Goal: Information Seeking & Learning: Learn about a topic

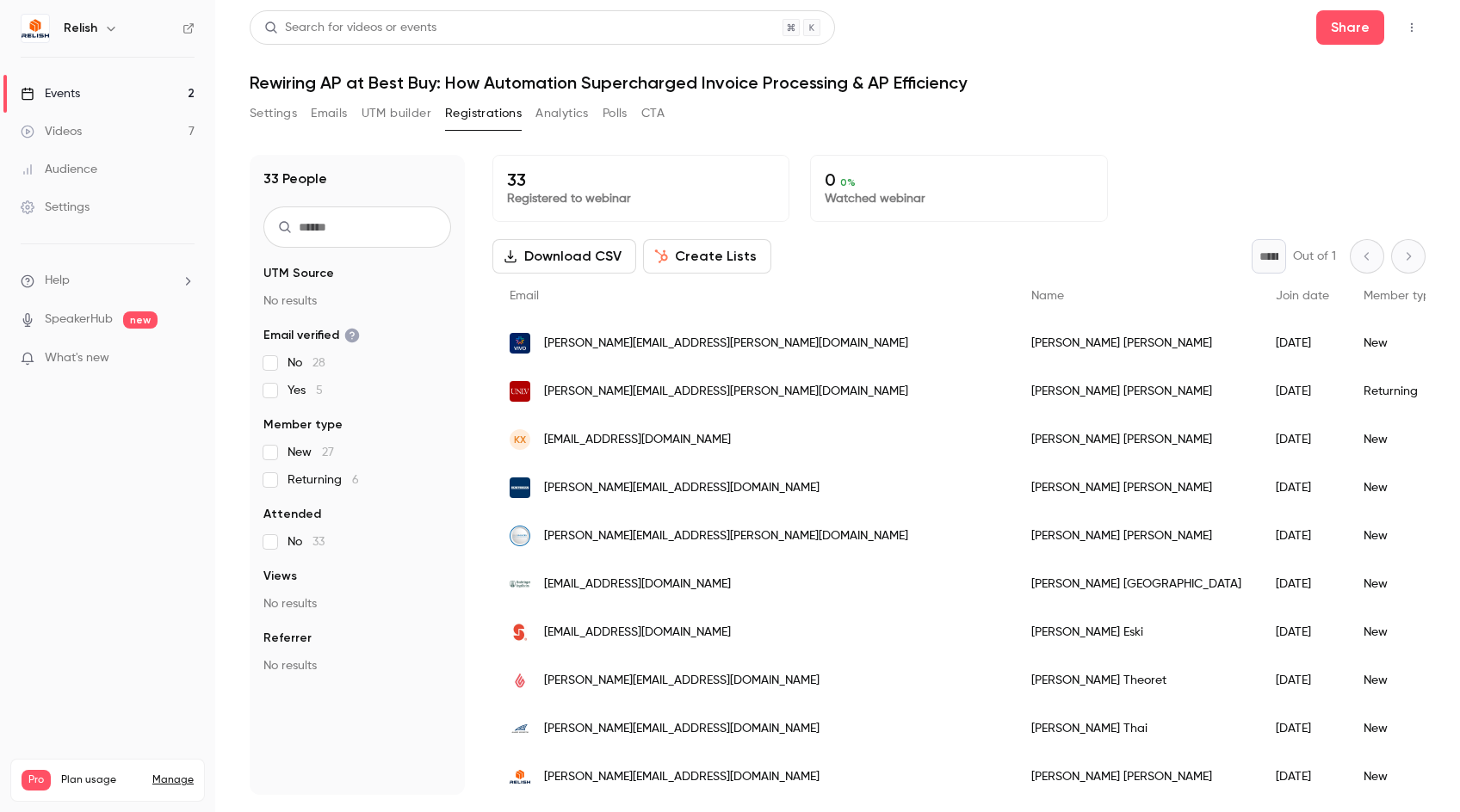
click at [1146, 93] on div "Search for videos or events Share Rewiring AP at Best Buy: How Automation Super…" at bounding box center [837, 403] width 1176 height 784
click at [1070, 90] on h1 "Rewiring AP at Best Buy: How Automation Supercharged Invoice Processing & AP Ef…" at bounding box center [837, 83] width 1176 height 21
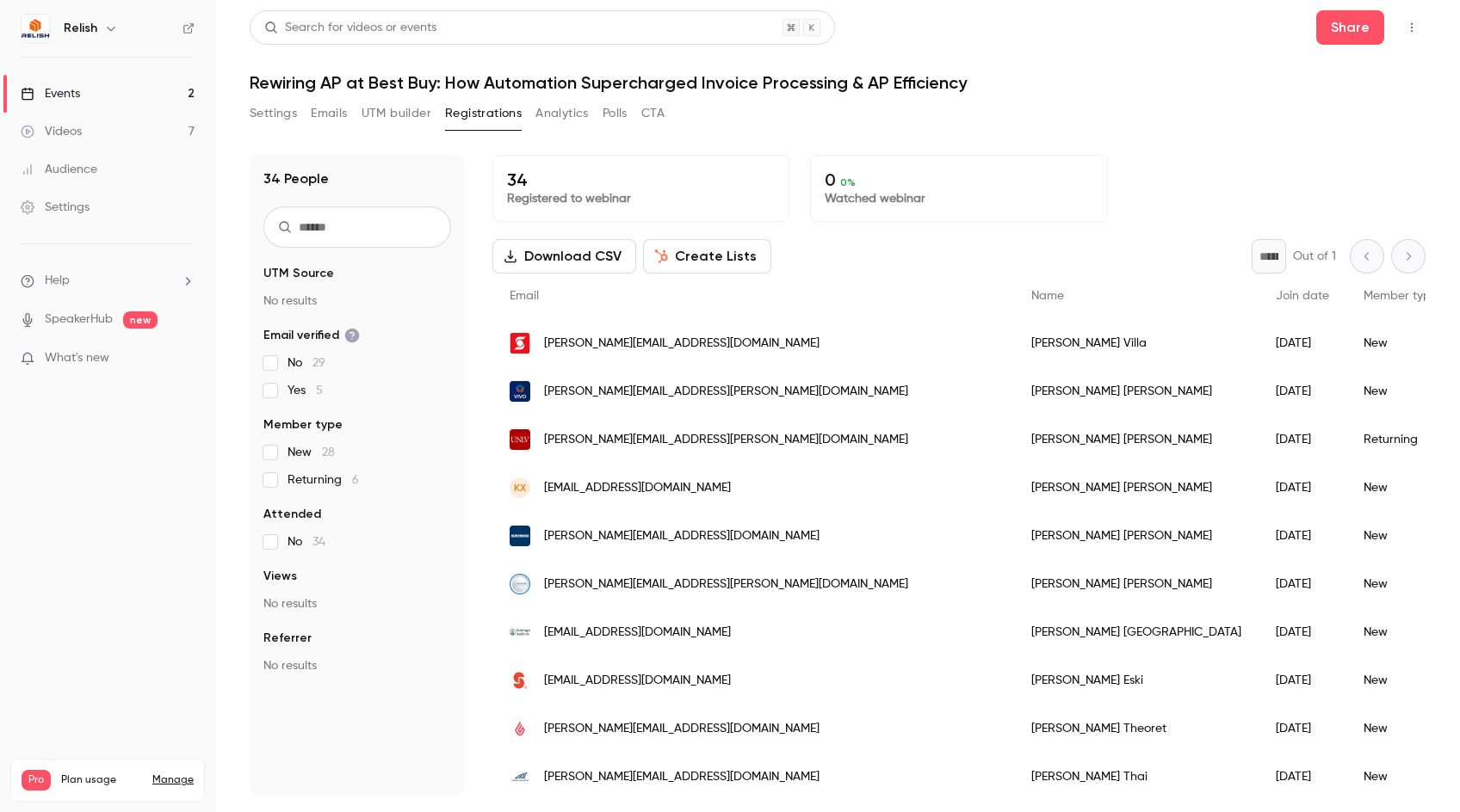
click at [944, 103] on div "Settings Emails UTM builder Registrations Analytics Polls CTA" at bounding box center [837, 117] width 1176 height 34
click at [991, 76] on h1 "Rewiring AP at Best Buy: How Automation Supercharged Invoice Processing & AP Ef…" at bounding box center [837, 83] width 1176 height 21
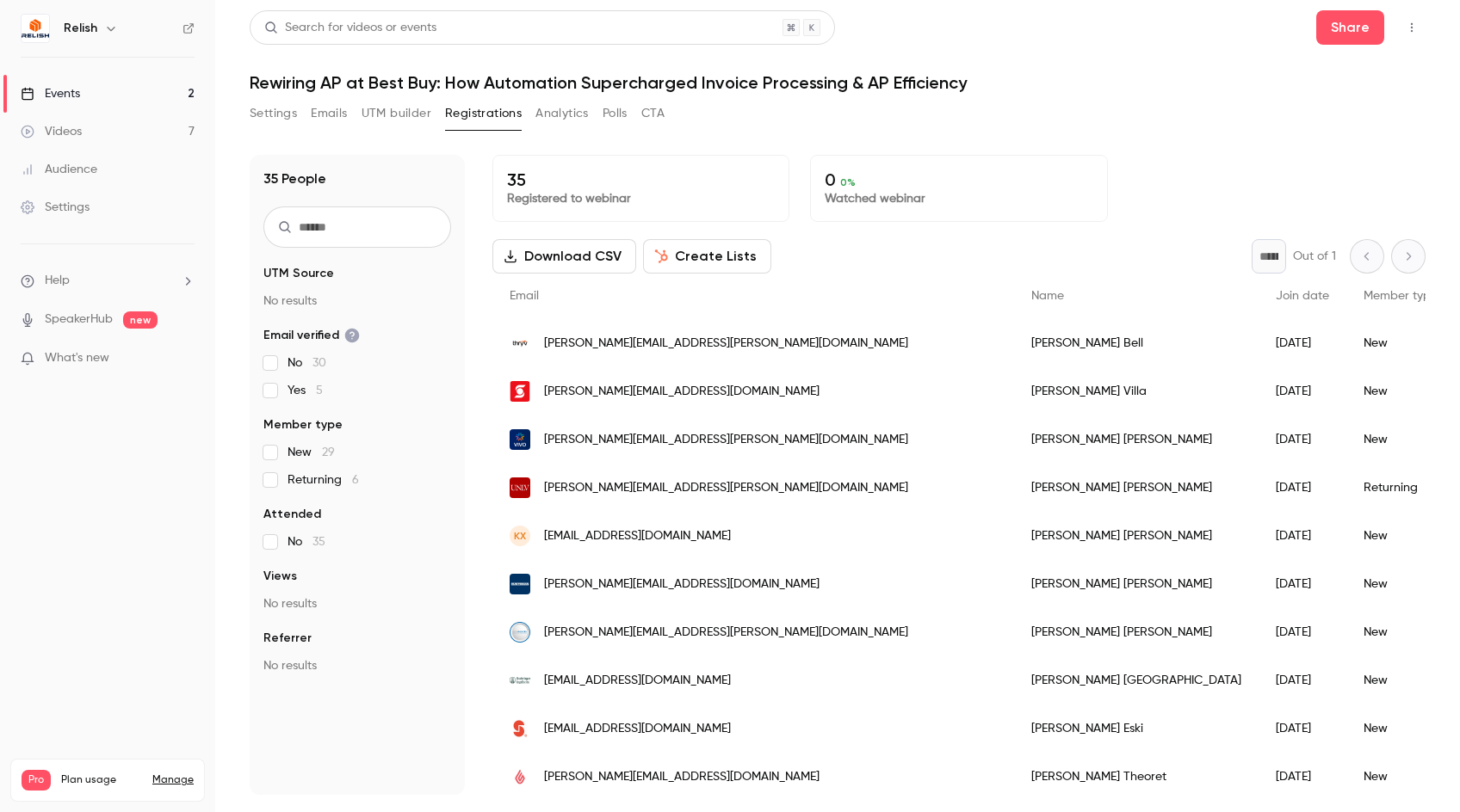
click at [1045, 92] on h1 "Rewiring AP at Best Buy: How Automation Supercharged Invoice Processing & AP Ef…" at bounding box center [837, 83] width 1176 height 21
click at [1051, 98] on div "Search for videos or events Share Rewiring AP at Best Buy: How Automation Super…" at bounding box center [837, 403] width 1176 height 784
click at [1163, 145] on div "35 People UTM Source No results Email verified No 30 Yes 5 Member type New 29 R…" at bounding box center [837, 465] width 1176 height 661
